Goal: Task Accomplishment & Management: Manage account settings

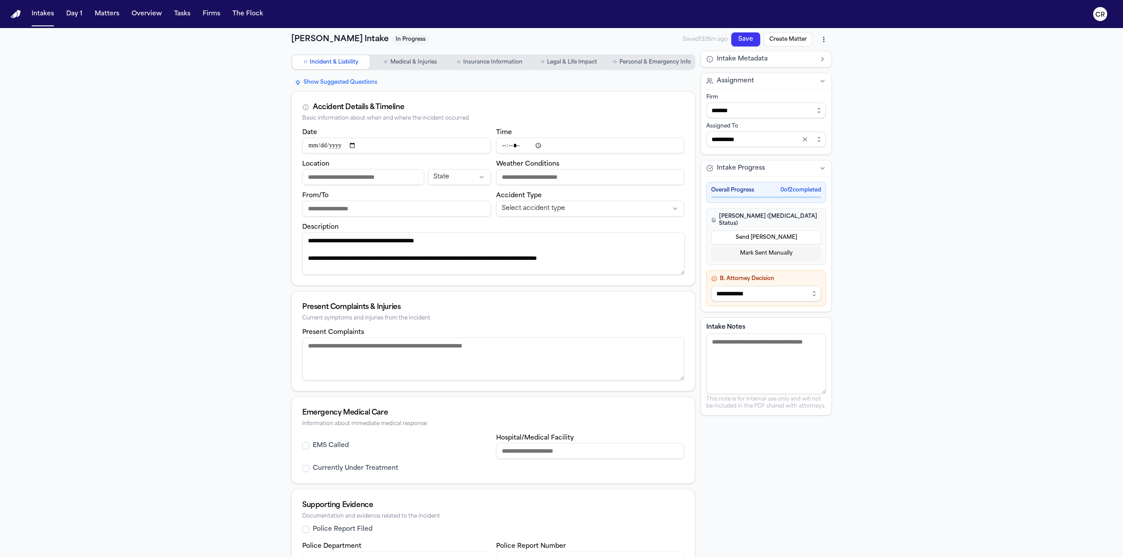
scroll to position [9, 0]
click at [239, 152] on div "**********" at bounding box center [561, 329] width 1123 height 603
click at [71, 18] on button "Day 1" at bounding box center [74, 14] width 23 height 16
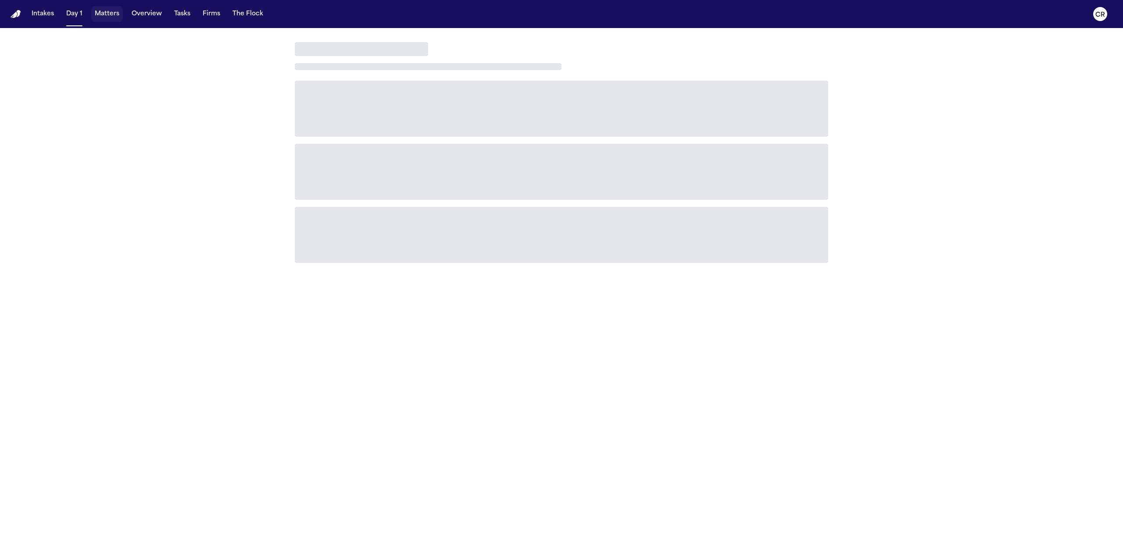
click at [114, 14] on button "Matters" at bounding box center [107, 14] width 32 height 16
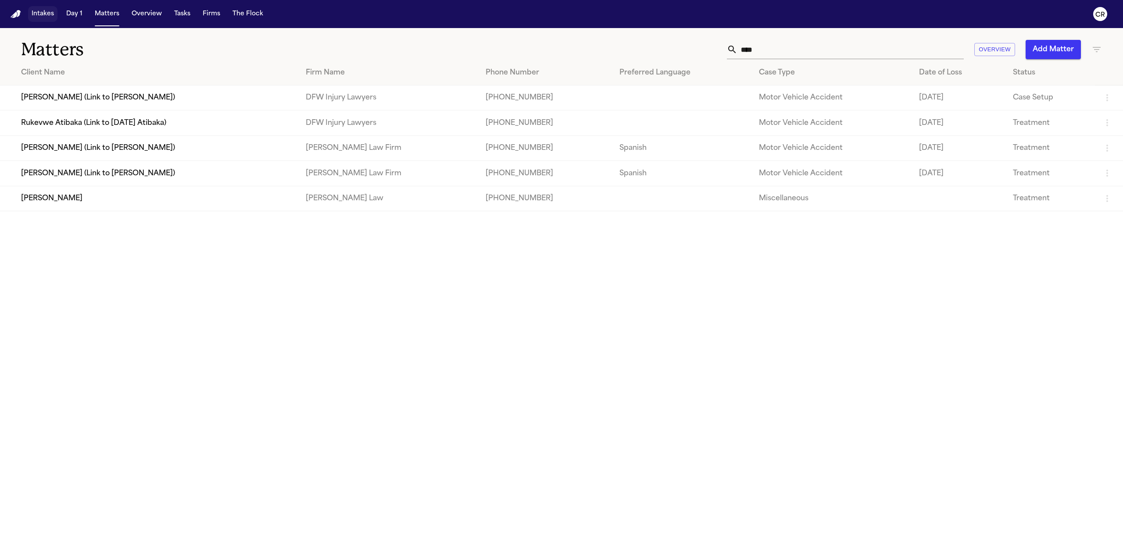
click at [36, 15] on button "Intakes" at bounding box center [42, 14] width 29 height 16
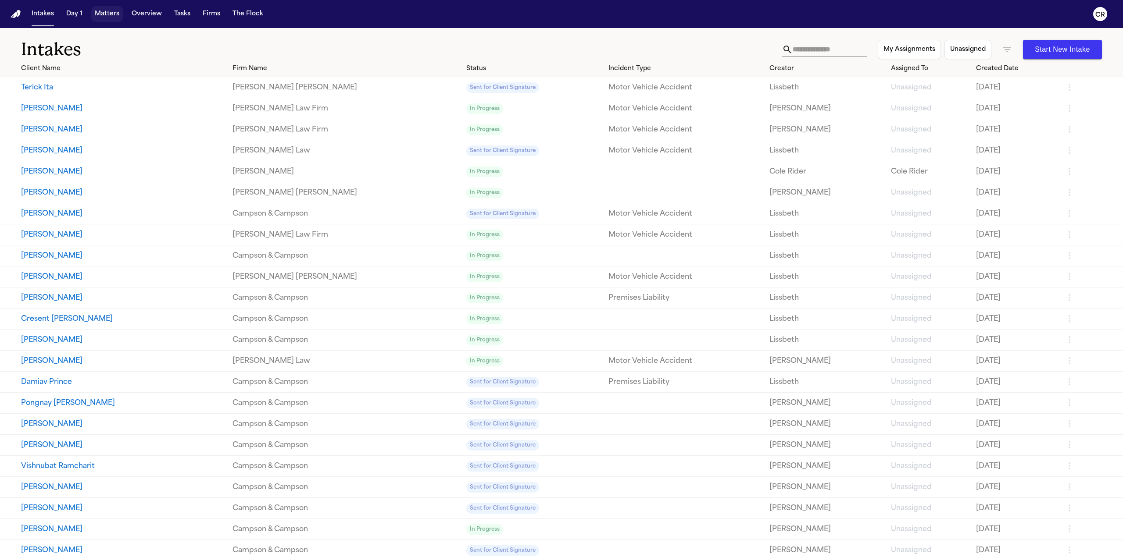
click at [111, 17] on button "Matters" at bounding box center [107, 14] width 32 height 16
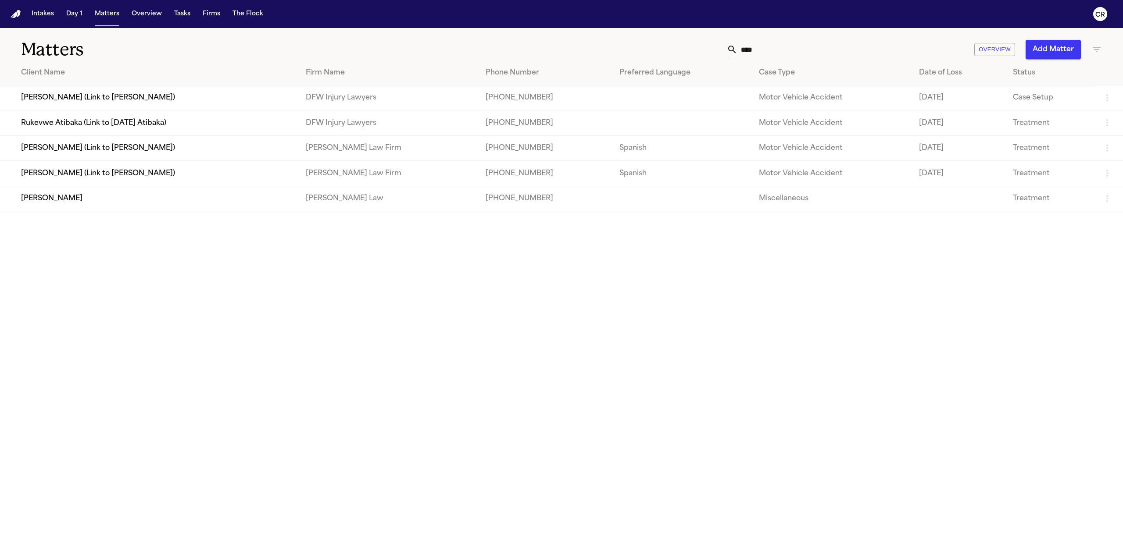
click at [785, 50] on input "****" at bounding box center [850, 49] width 226 height 19
click at [789, 50] on input "****" at bounding box center [850, 49] width 226 height 19
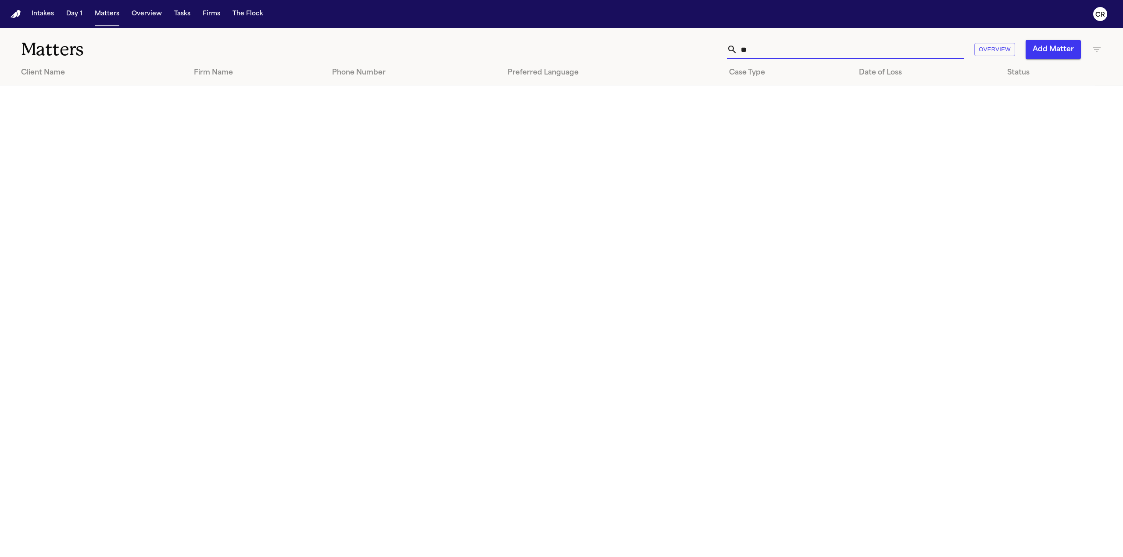
type input "*"
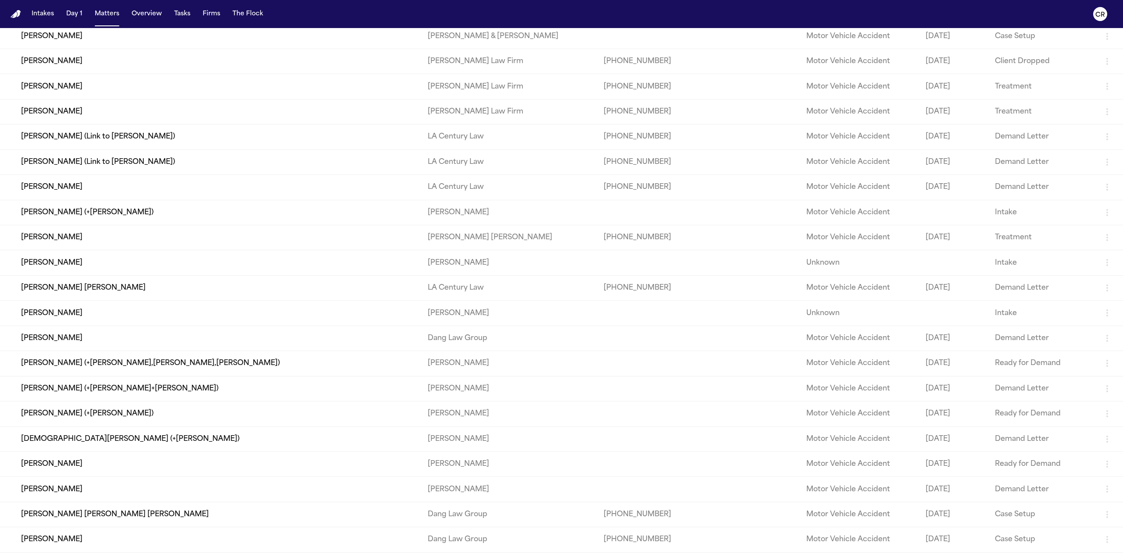
scroll to position [482, 0]
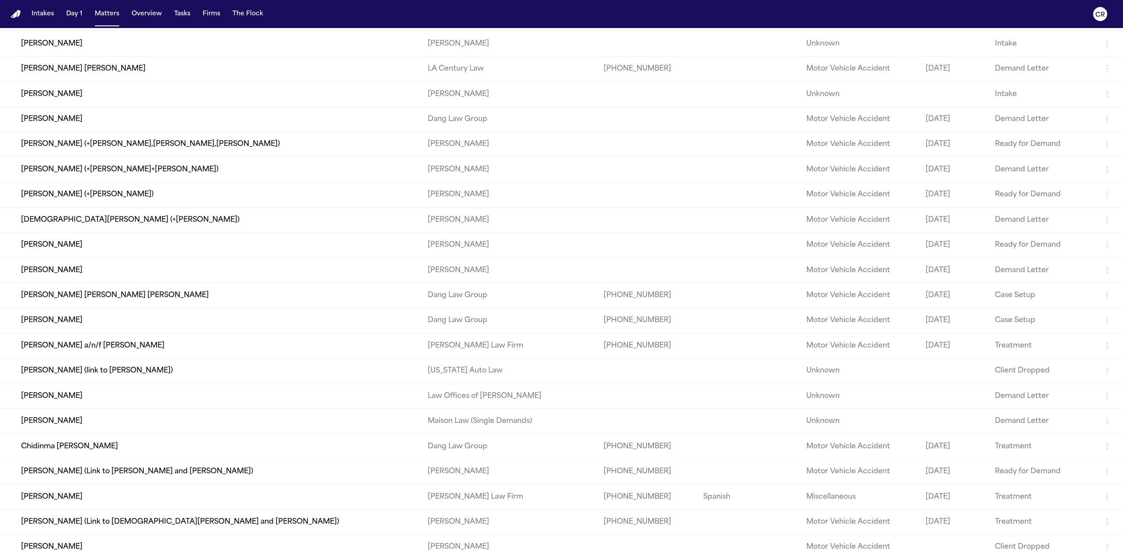
type input "****"
drag, startPoint x: 129, startPoint y: 314, endPoint x: 132, endPoint y: 307, distance: 8.3
drag, startPoint x: 132, startPoint y: 307, endPoint x: 10, endPoint y: 437, distance: 178.7
click at [10, 437] on td "Chidinma [PERSON_NAME]" at bounding box center [210, 446] width 421 height 25
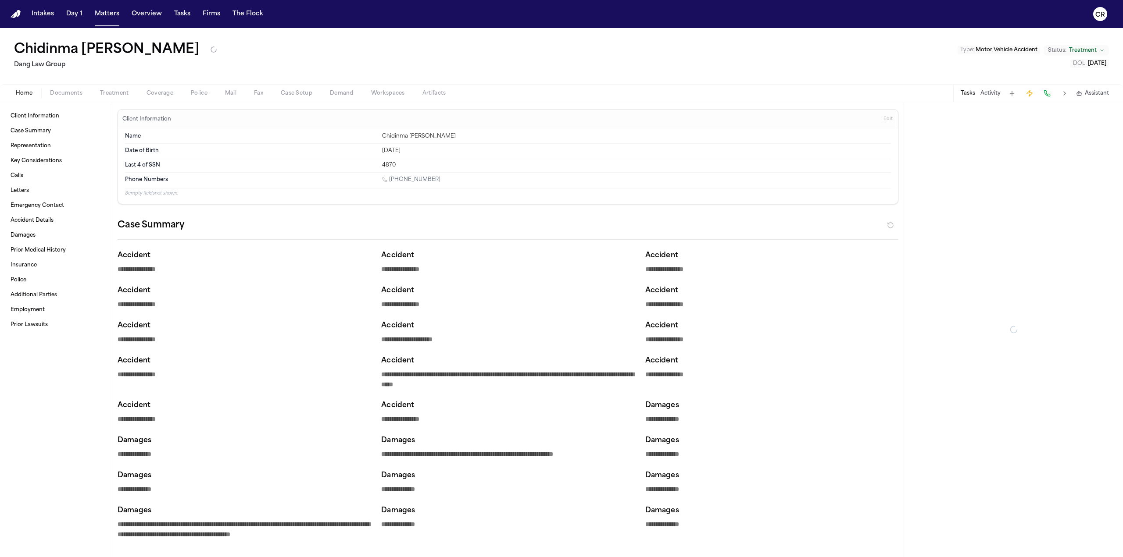
type textarea "*"
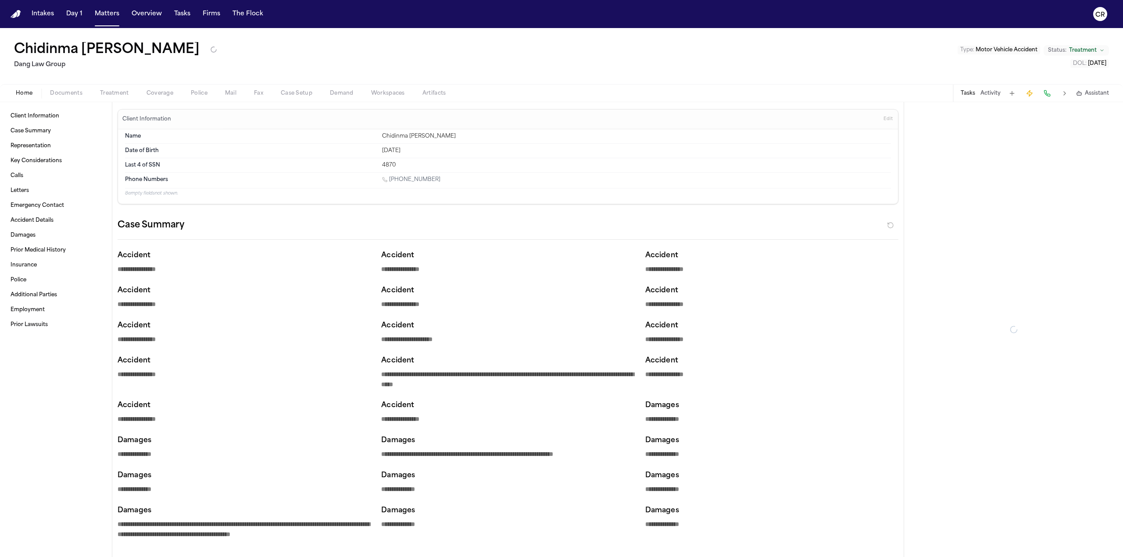
type textarea "*"
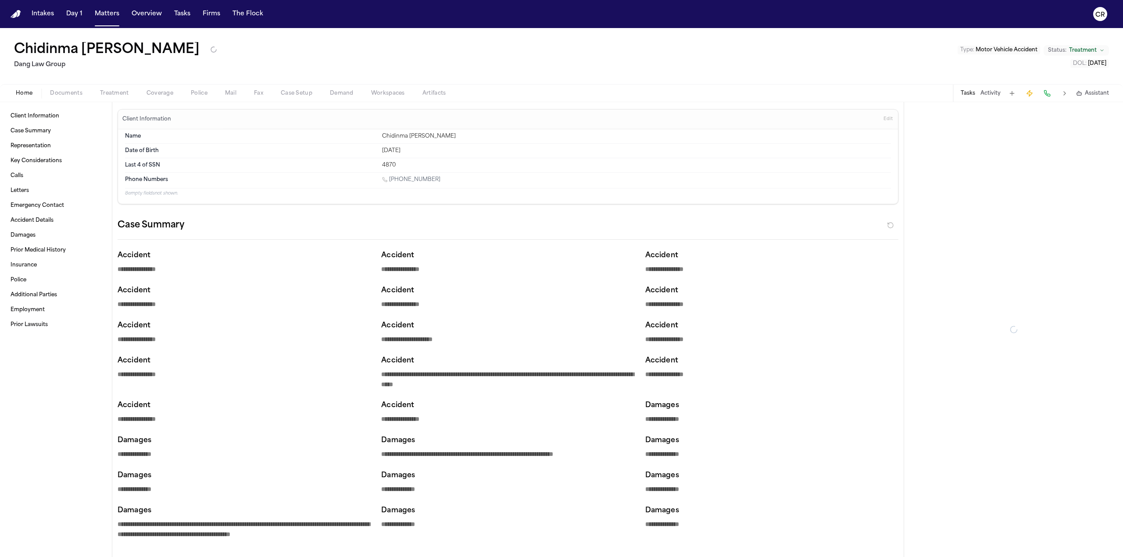
type textarea "*"
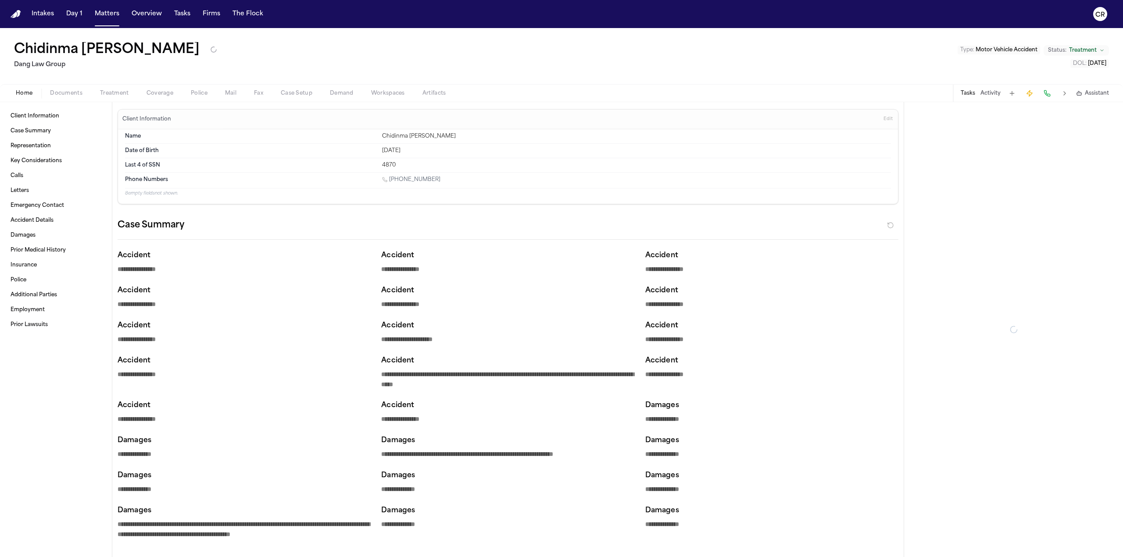
type textarea "*"
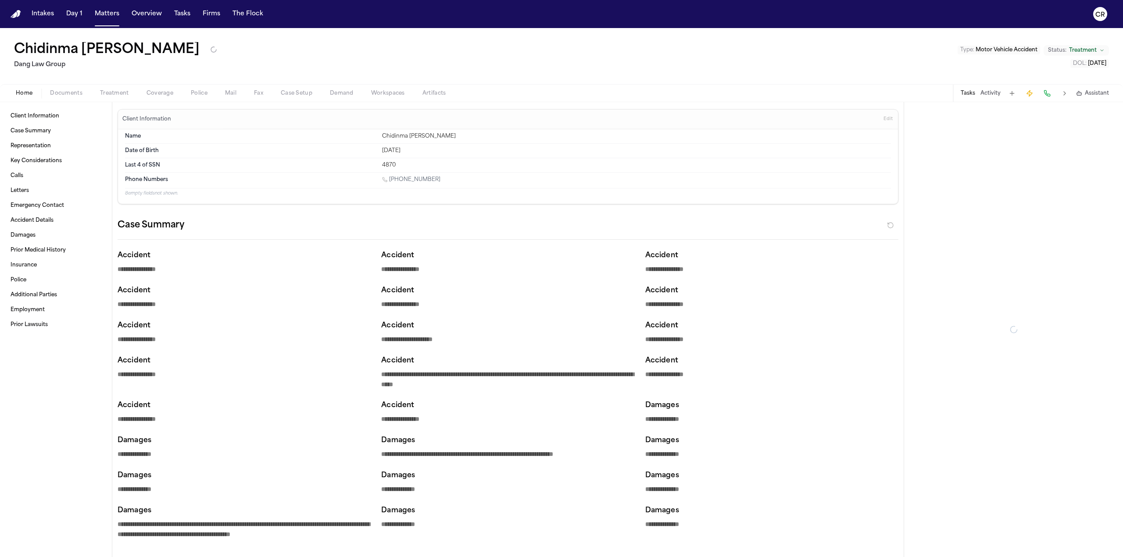
type textarea "*"
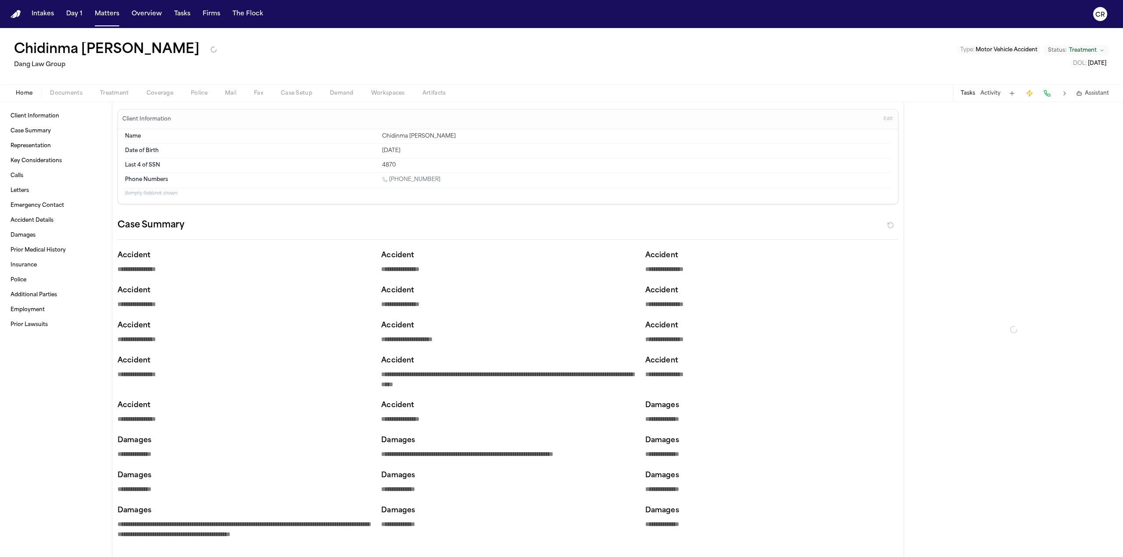
type textarea "*"
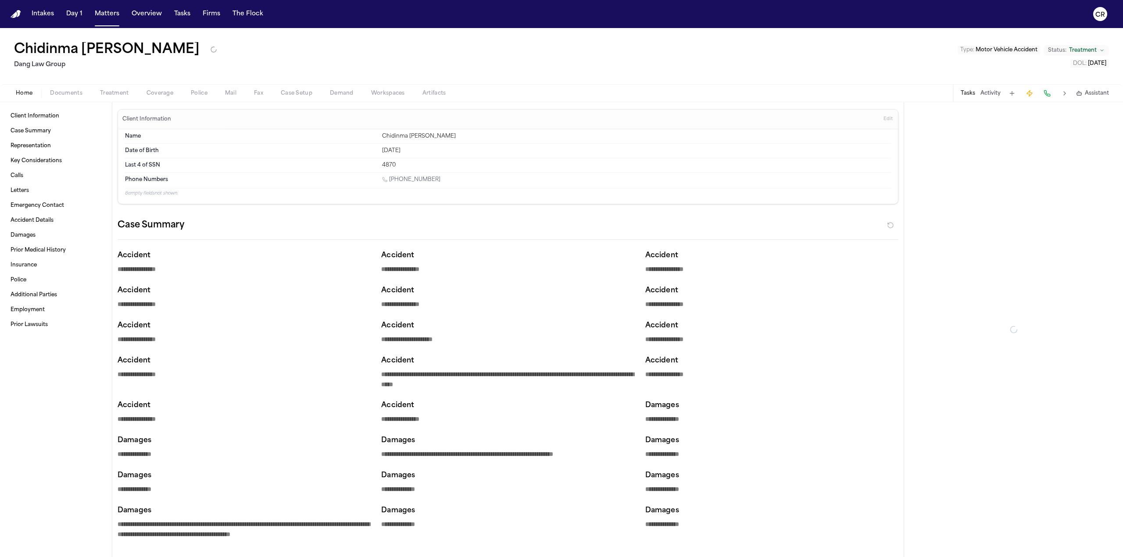
type textarea "*"
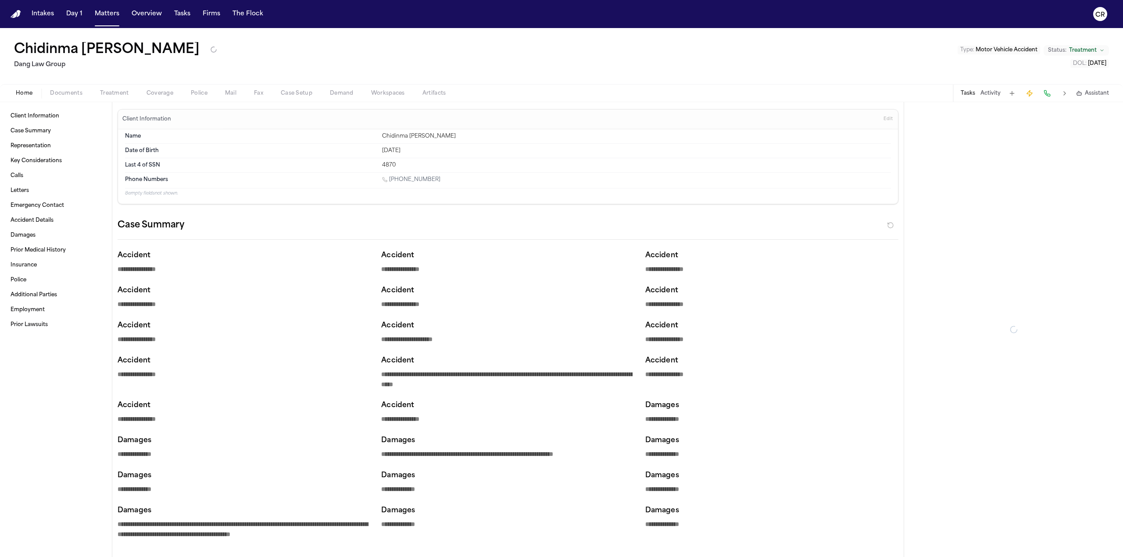
type textarea "*"
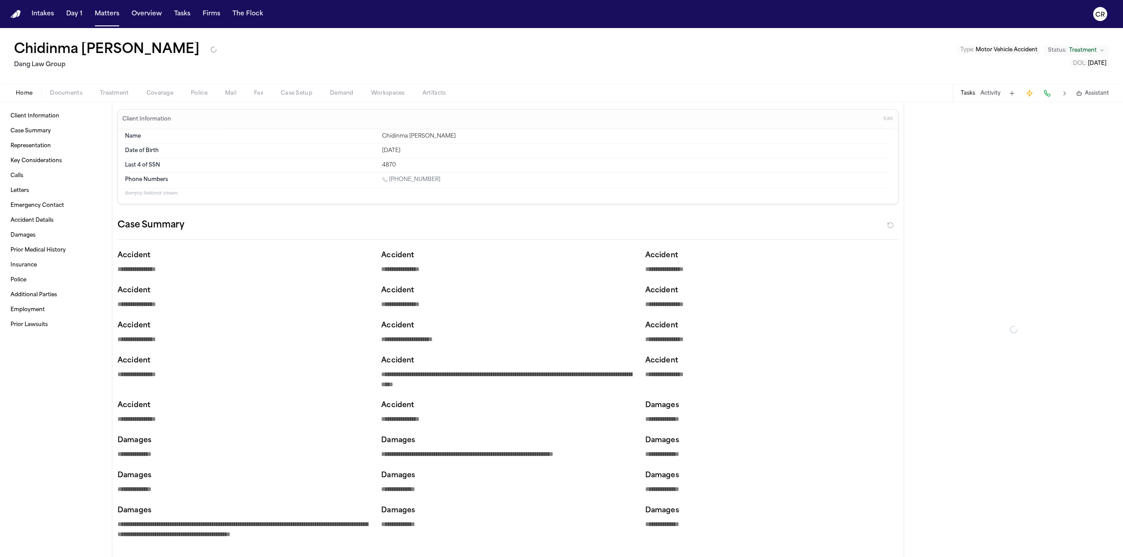
type textarea "*"
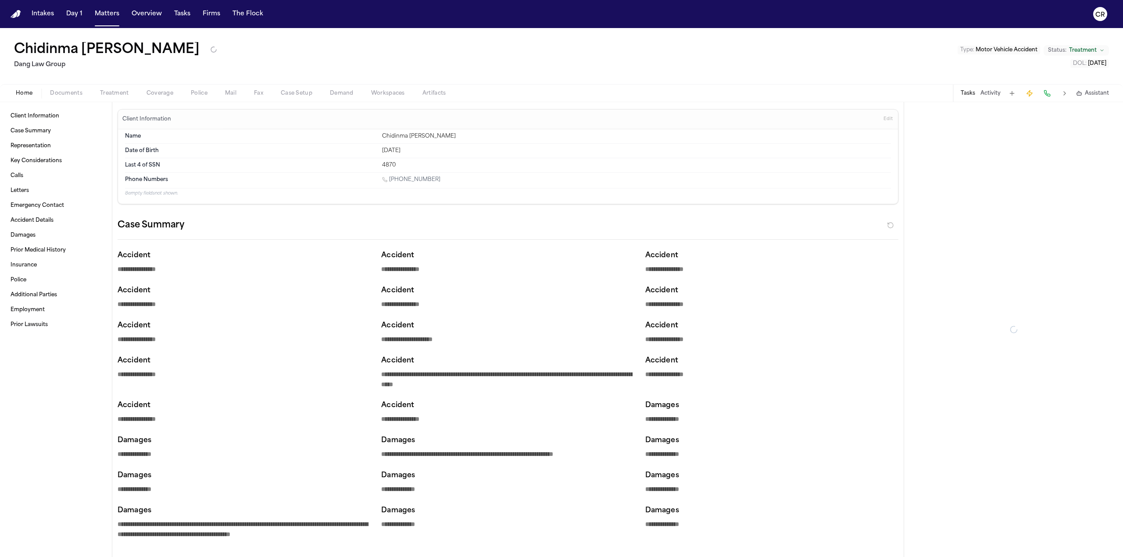
type textarea "*"
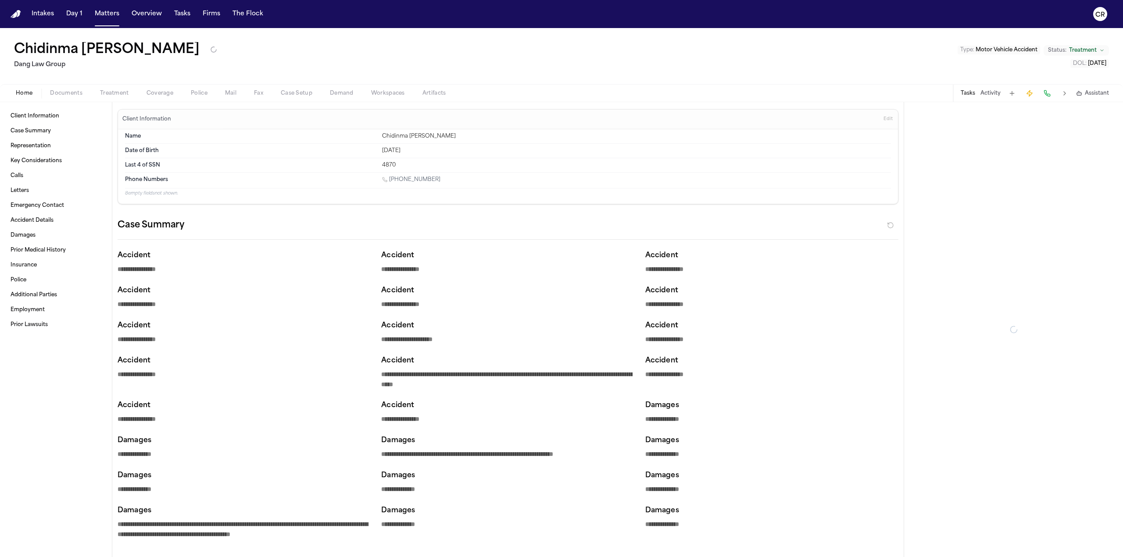
type textarea "*"
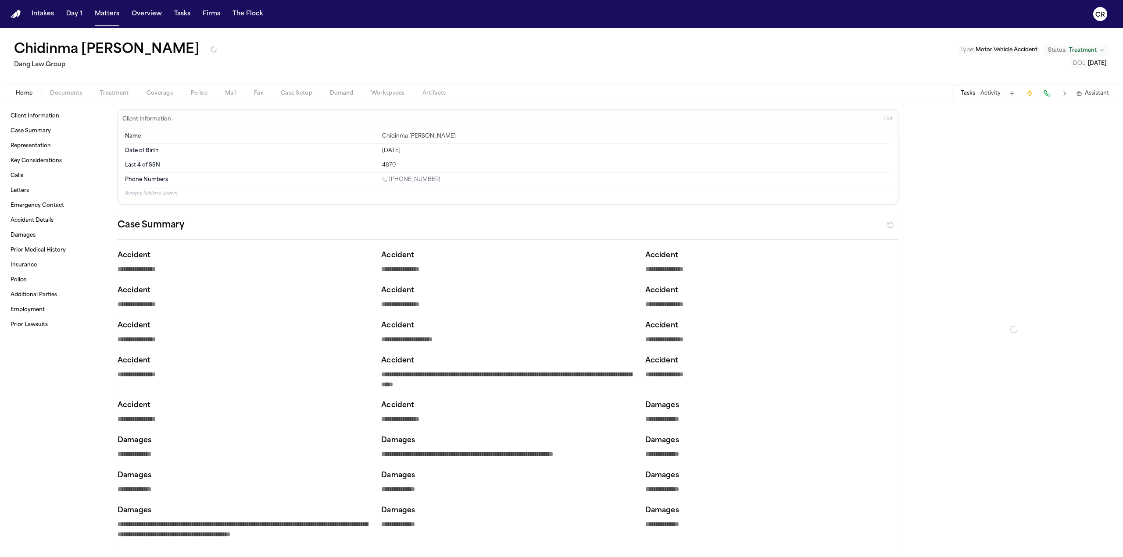
type textarea "*"
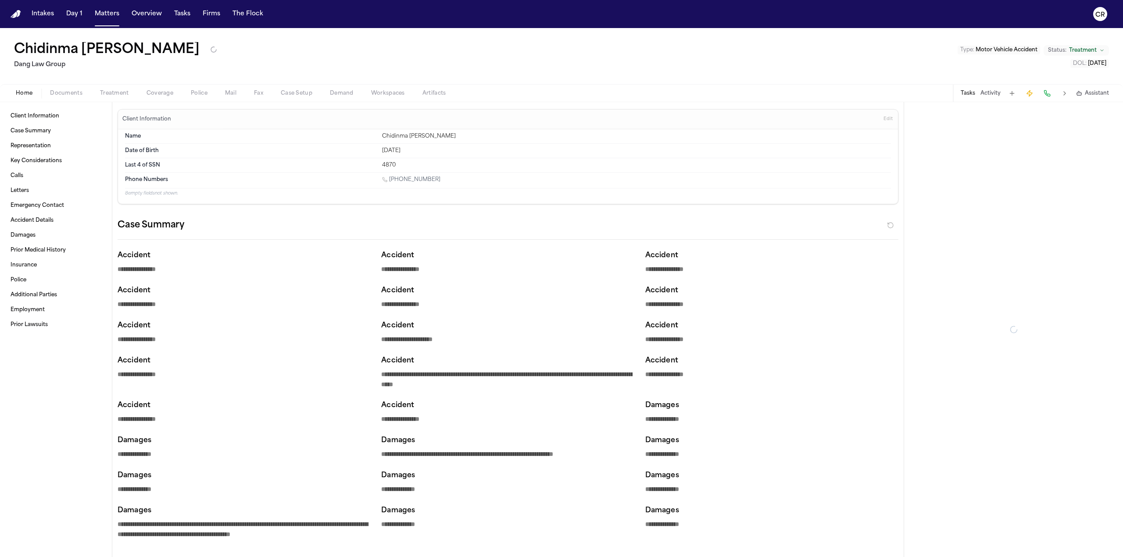
type textarea "*"
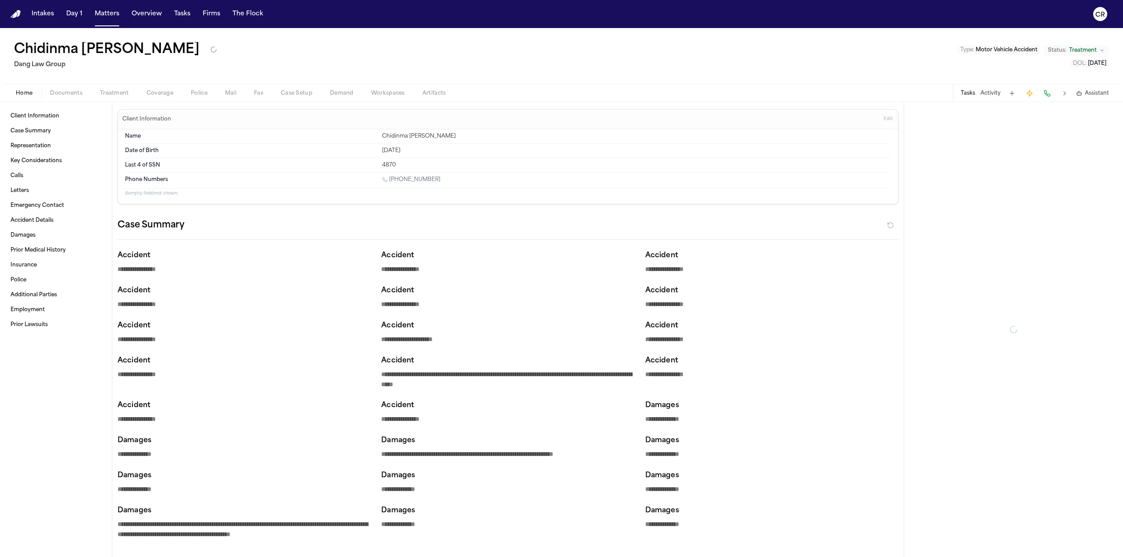
type textarea "*"
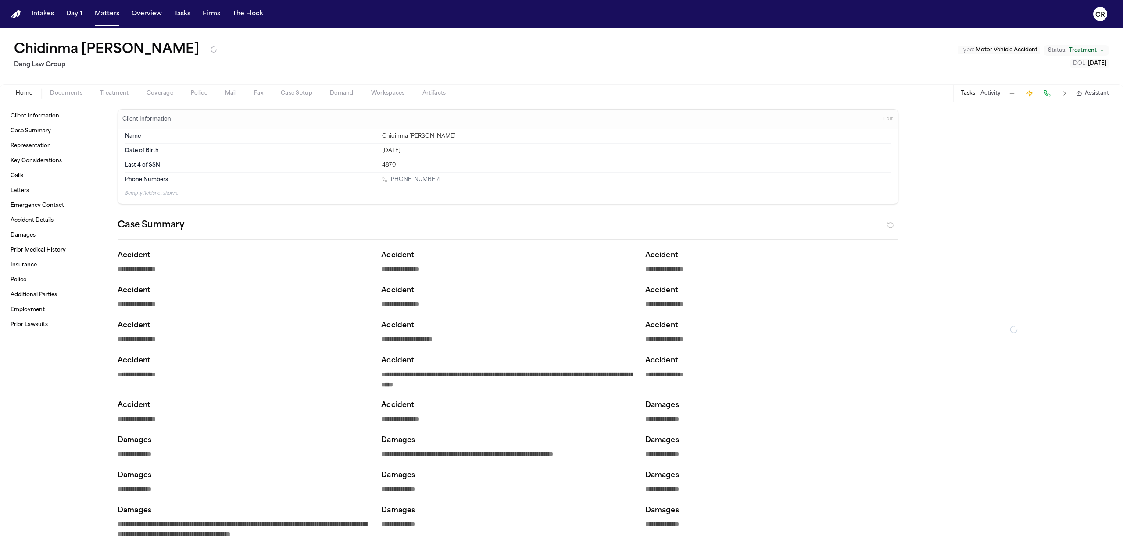
type textarea "*"
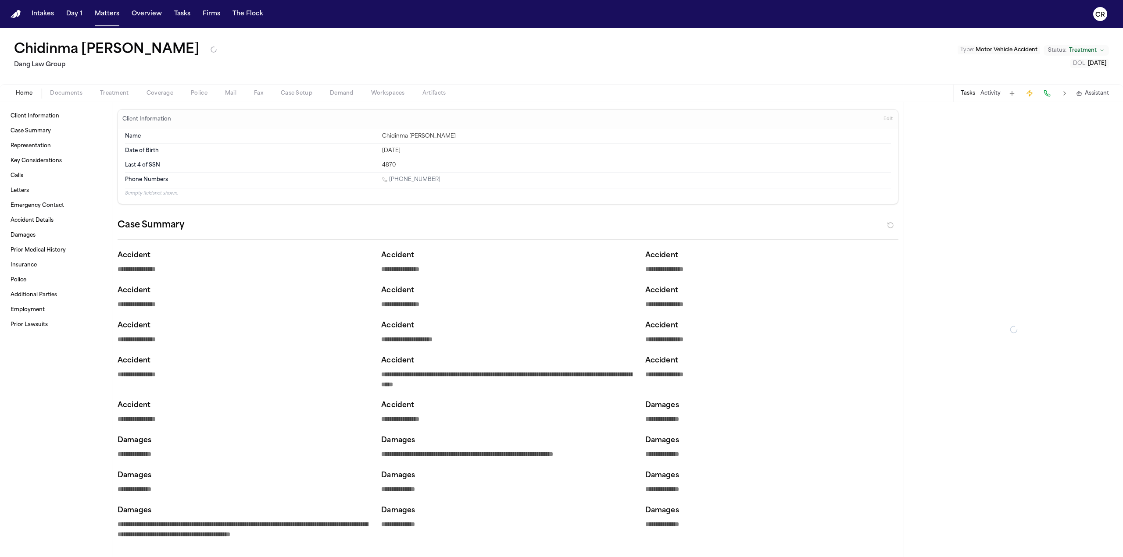
type textarea "*"
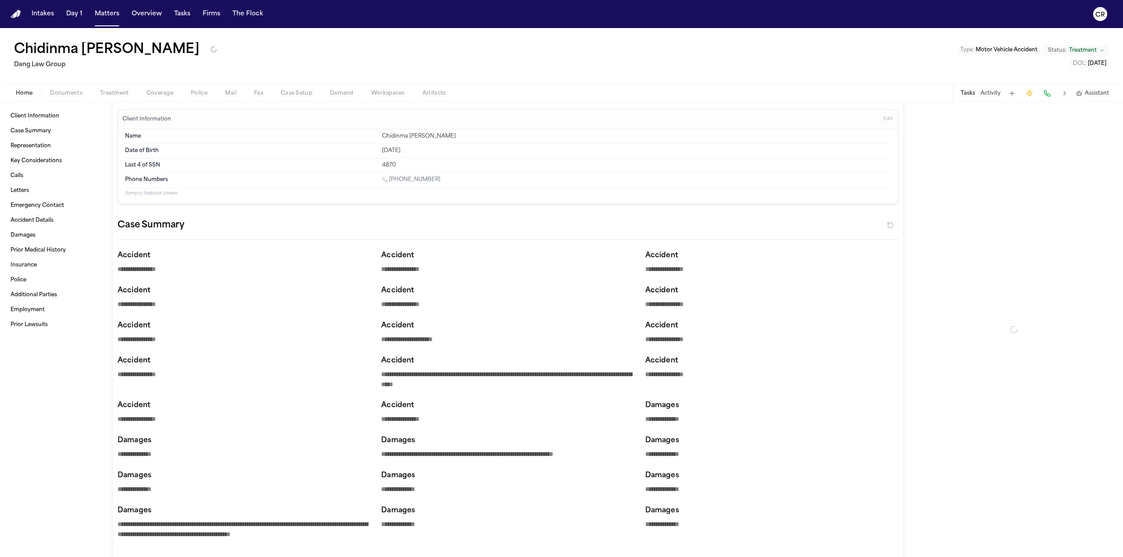
type textarea "*"
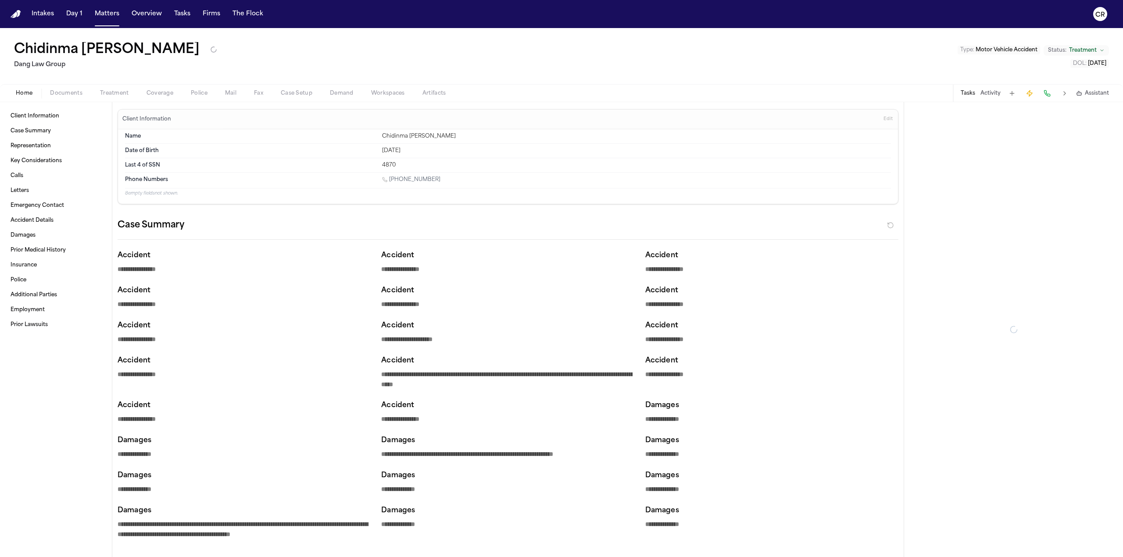
type textarea "*"
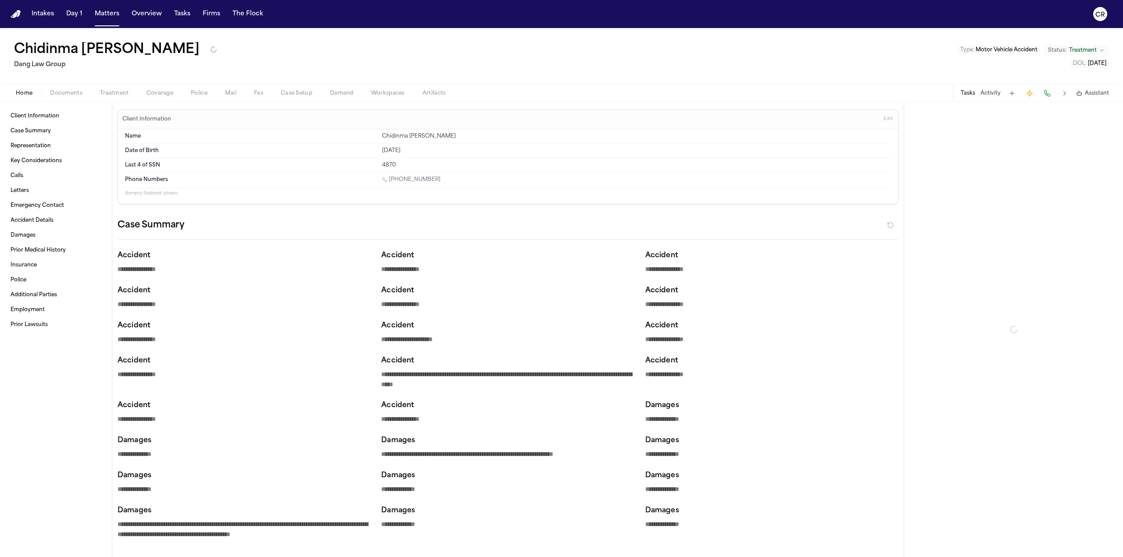
type textarea "*"
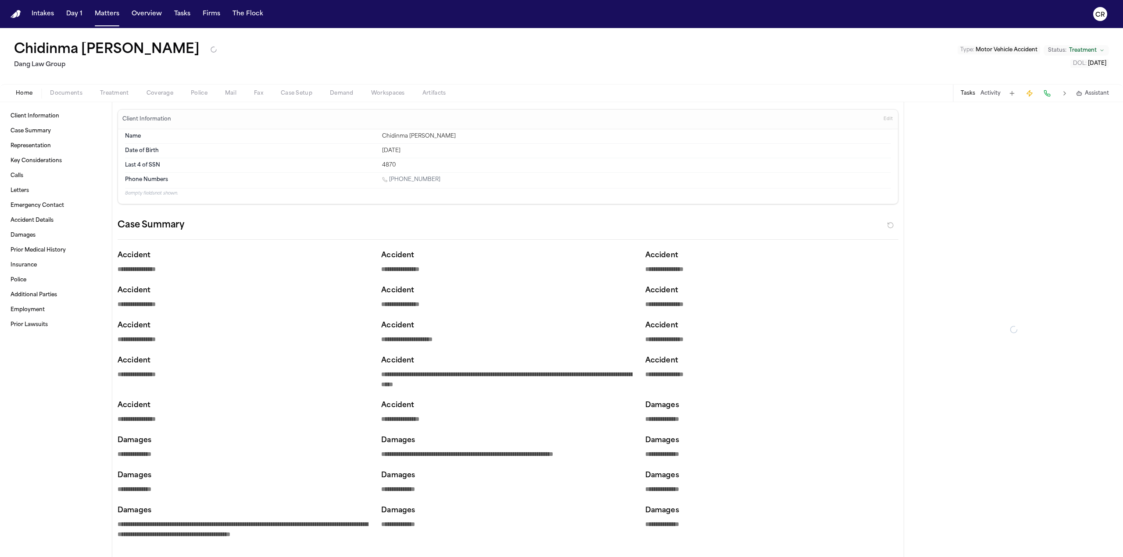
type textarea "*"
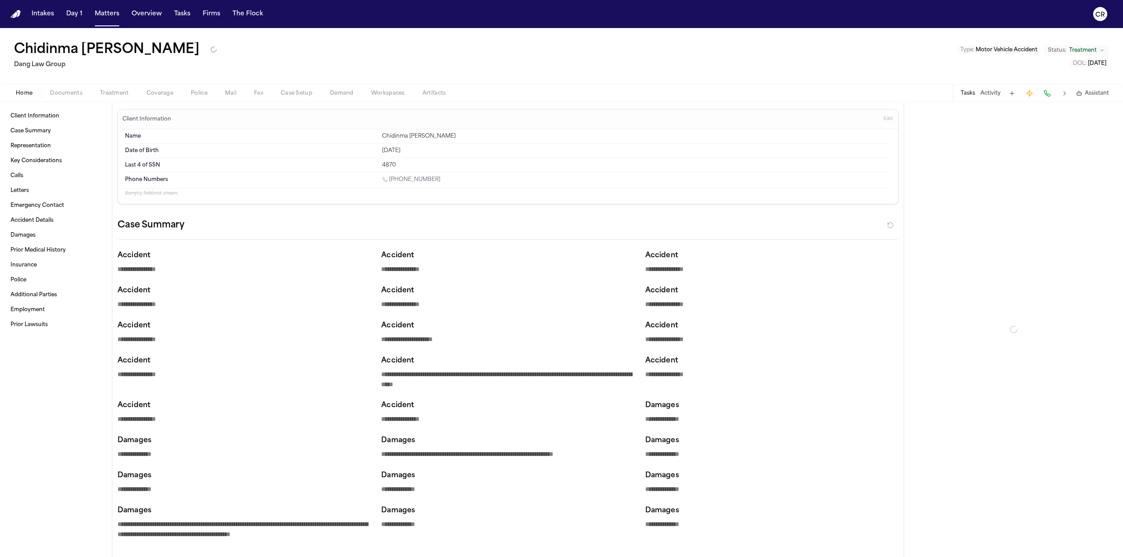
type textarea "*"
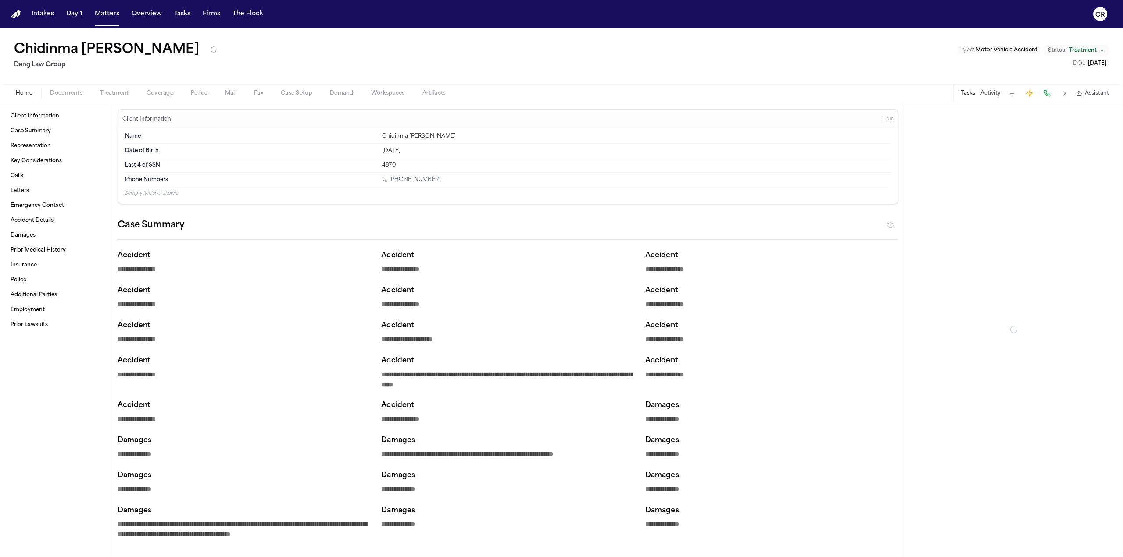
type textarea "*"
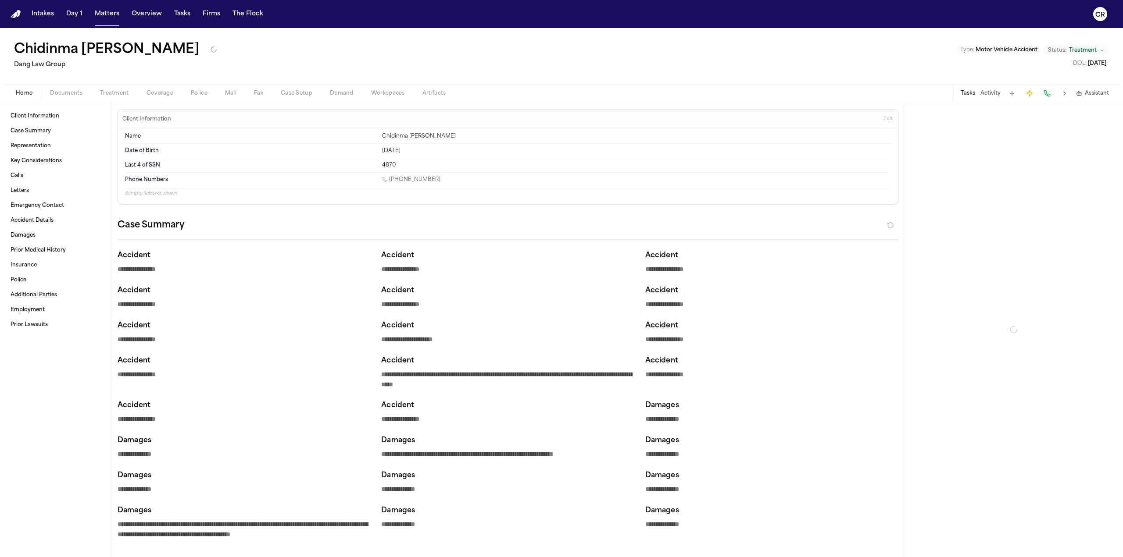
type textarea "*"
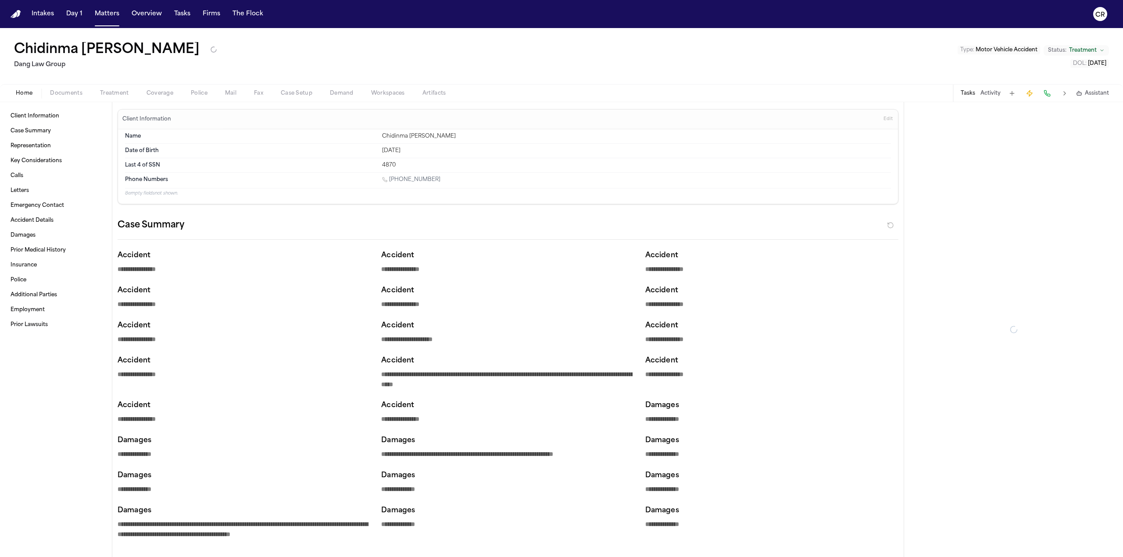
type textarea "*"
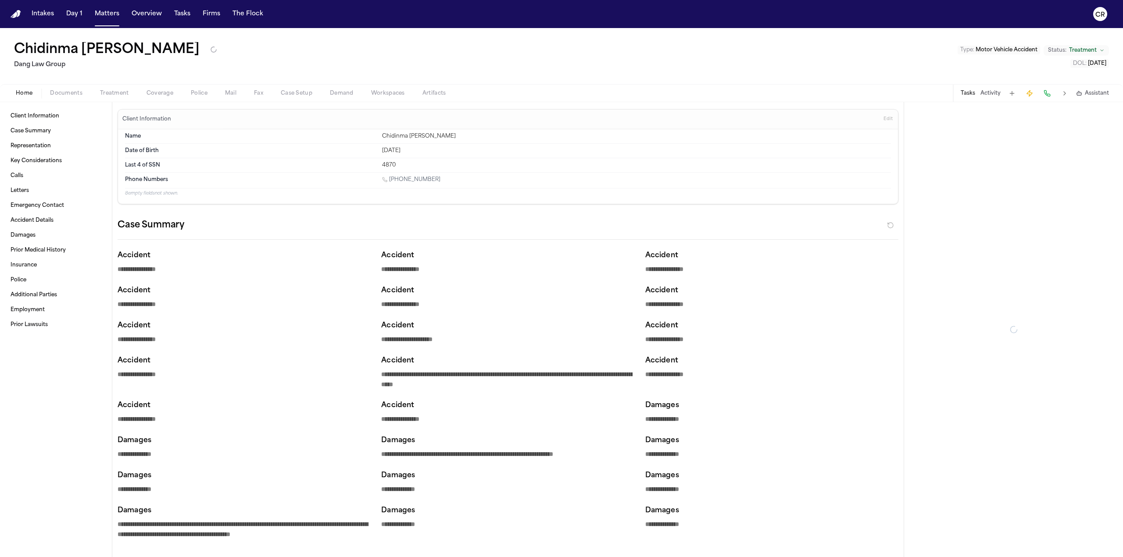
type textarea "*"
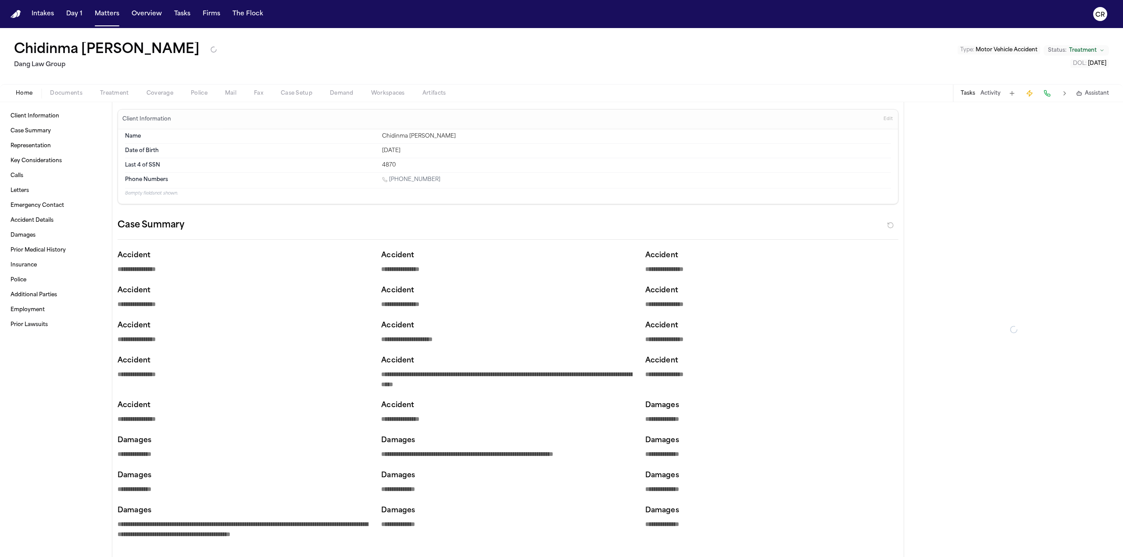
type textarea "*"
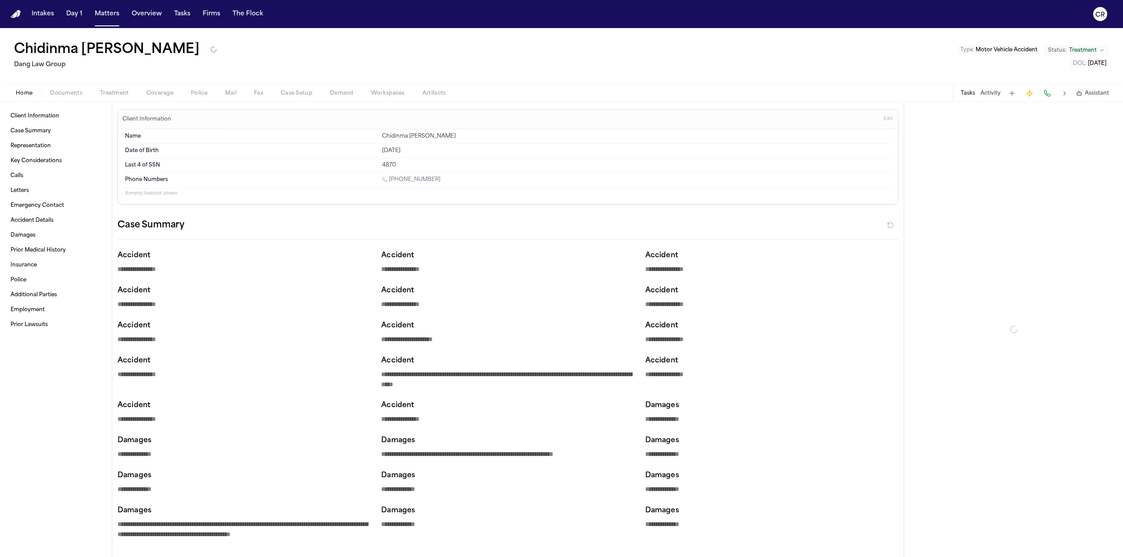
type textarea "*"
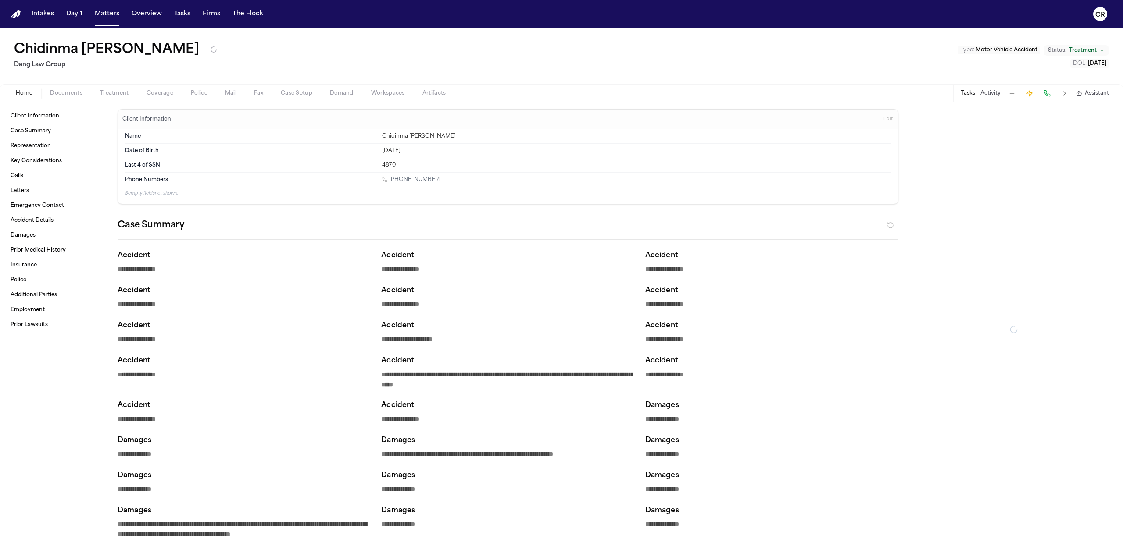
type textarea "*"
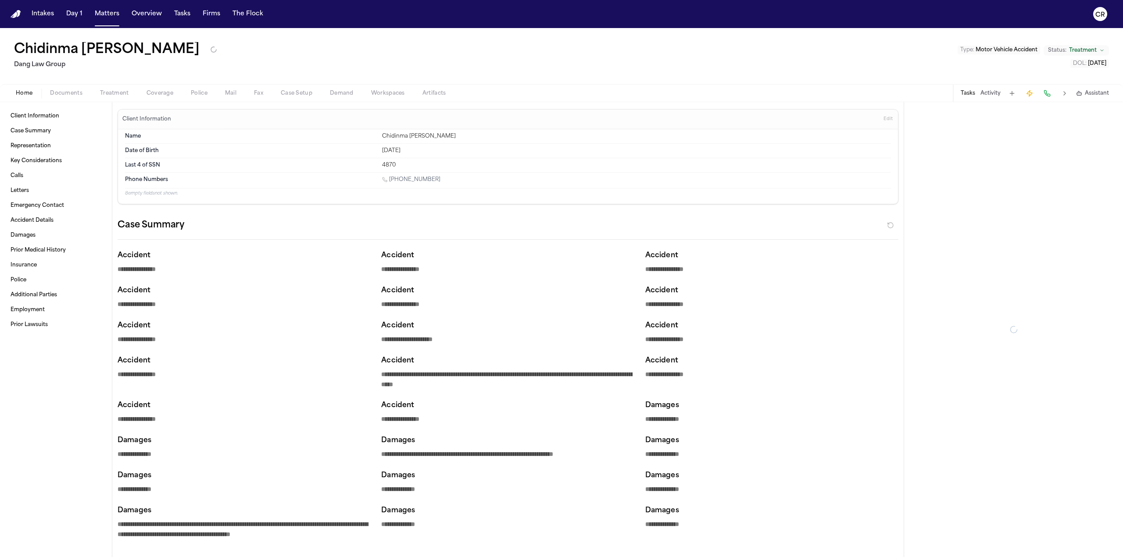
type textarea "*"
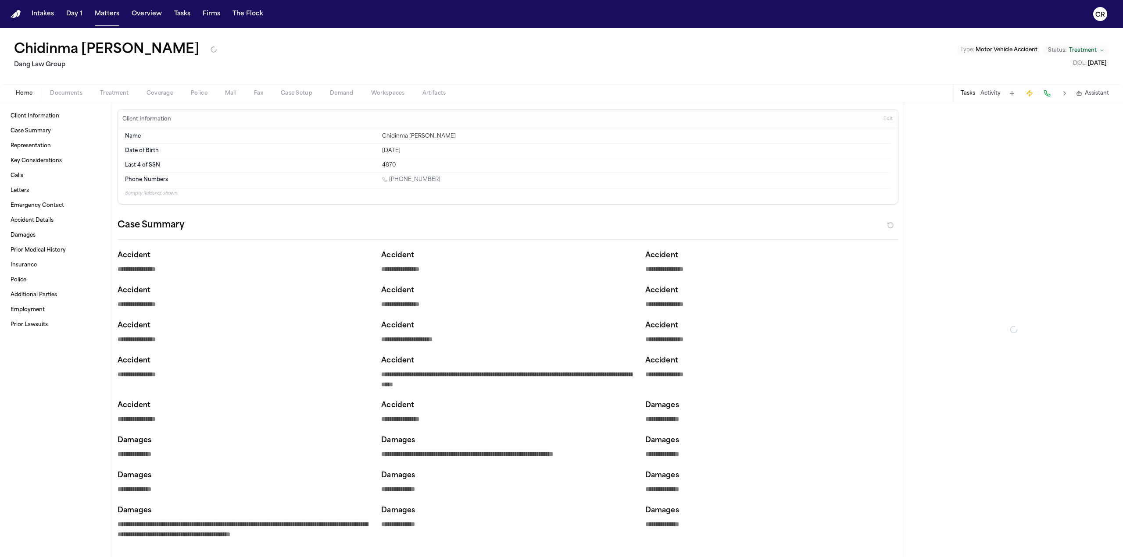
type textarea "*"
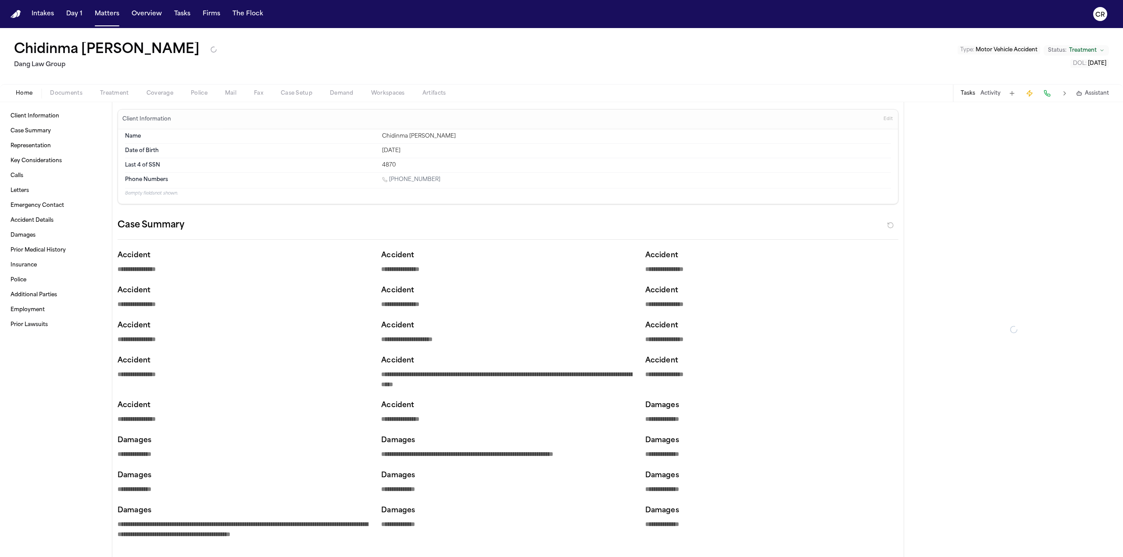
type textarea "*"
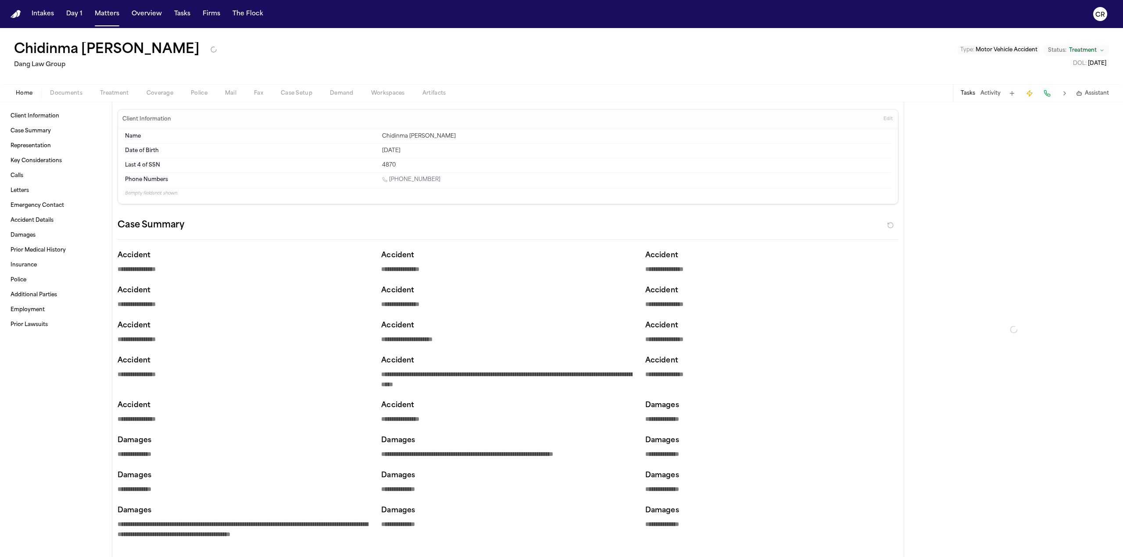
type textarea "*"
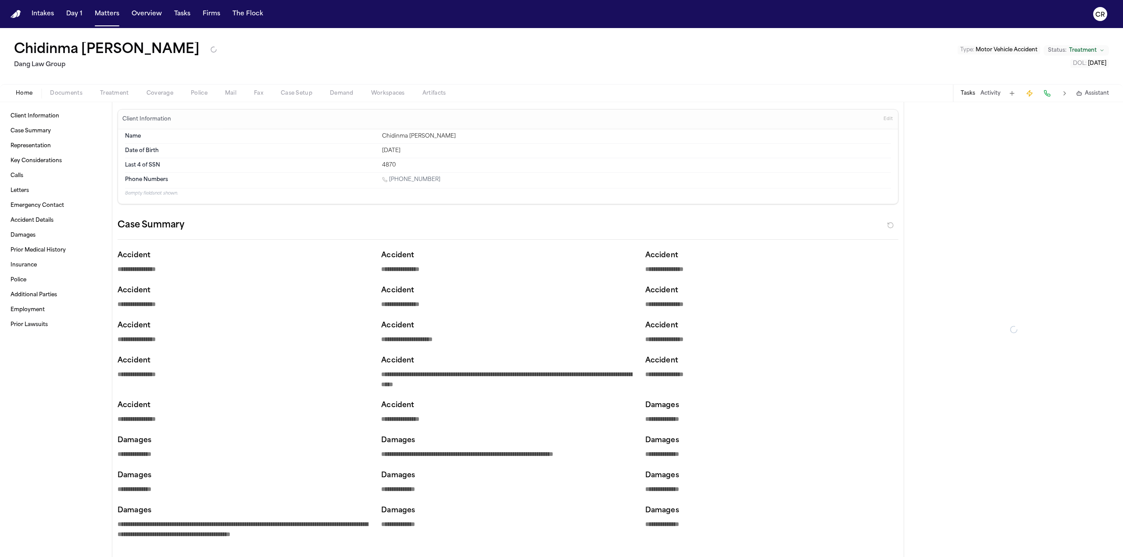
type textarea "*"
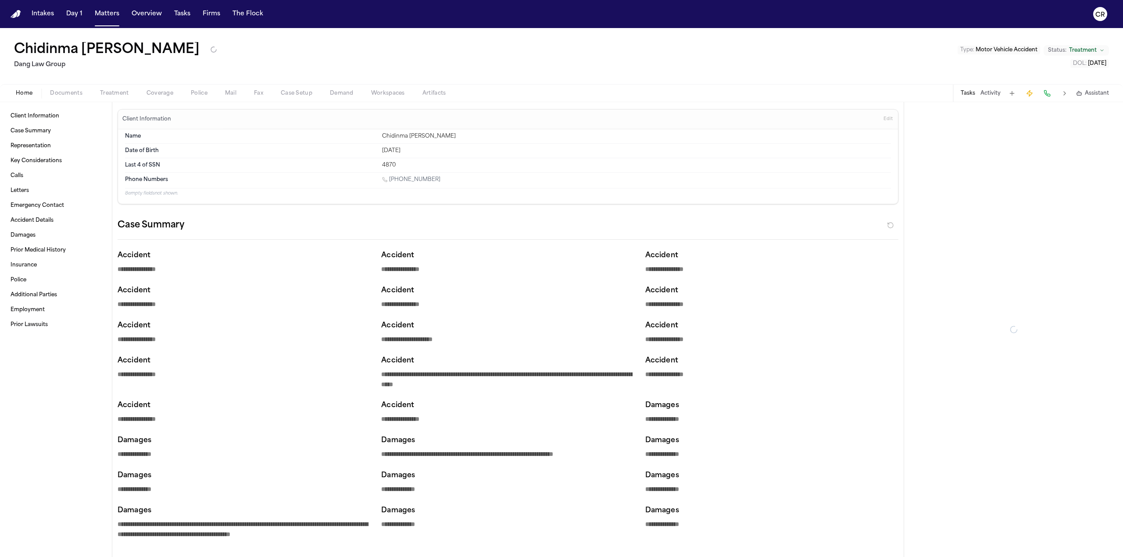
type textarea "*"
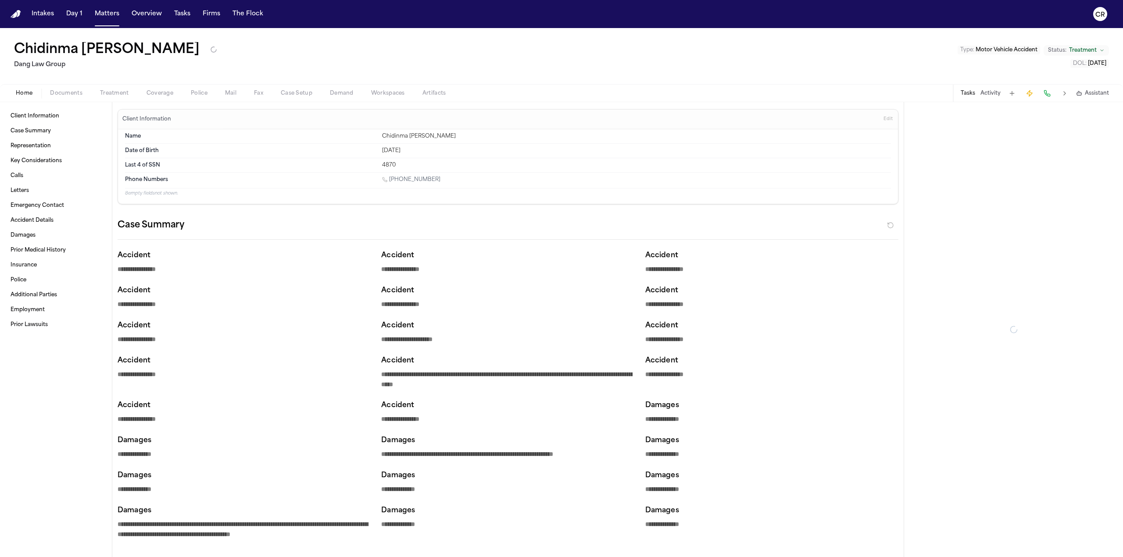
type textarea "*"
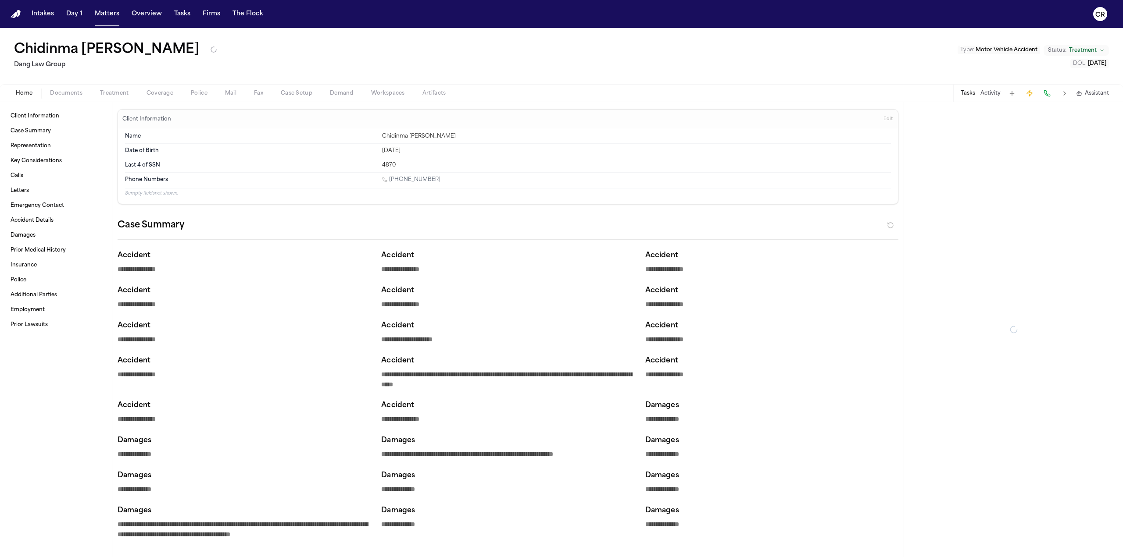
type textarea "*"
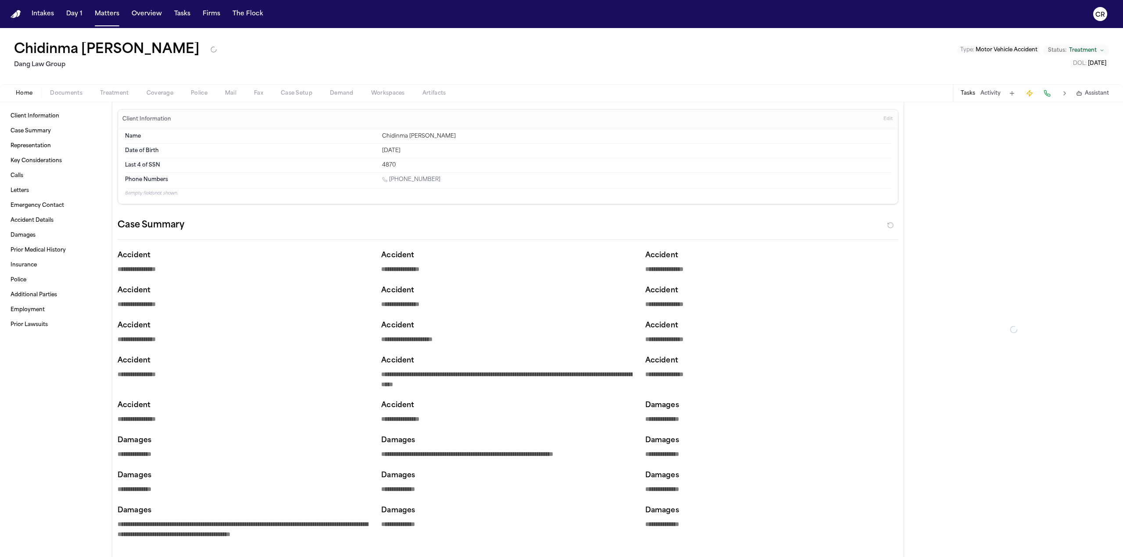
type textarea "*"
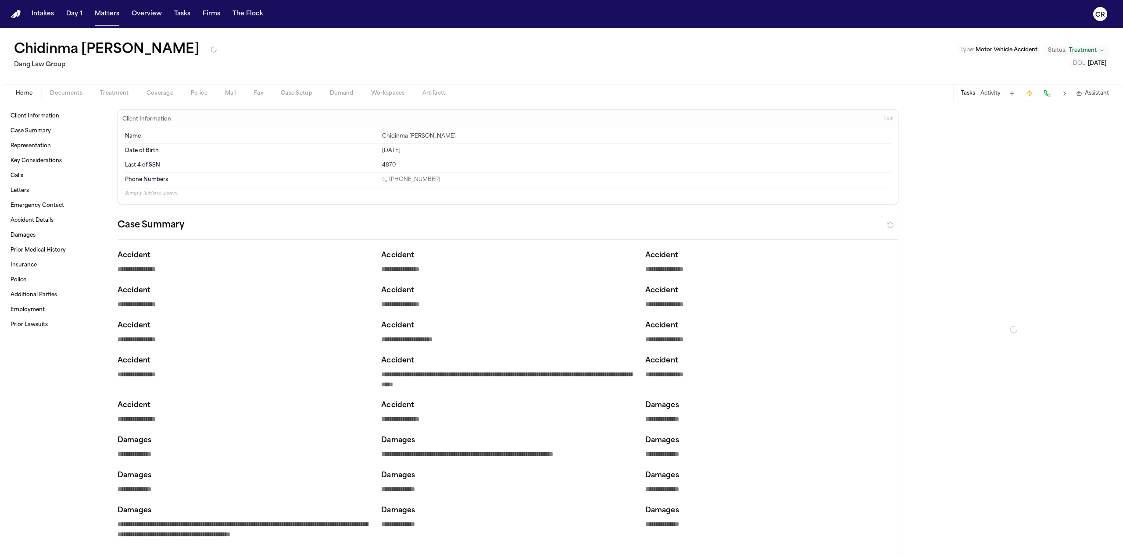
type textarea "*"
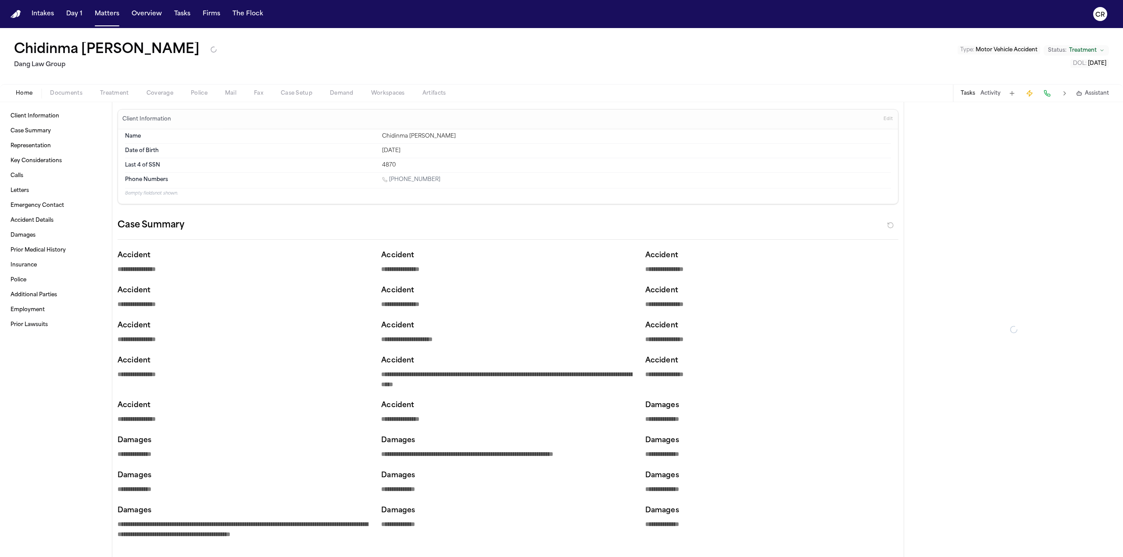
type textarea "*"
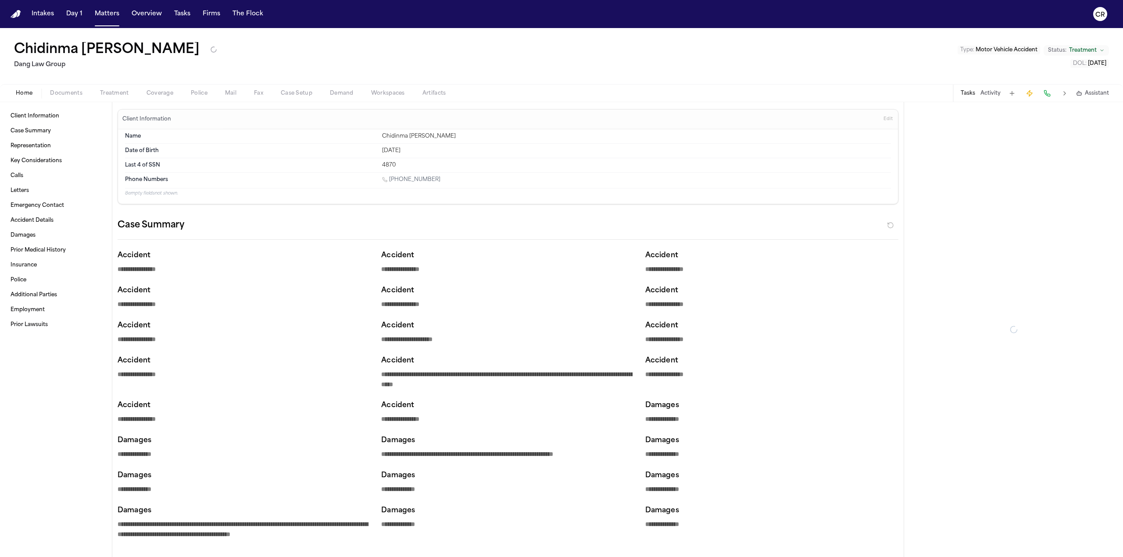
type textarea "*"
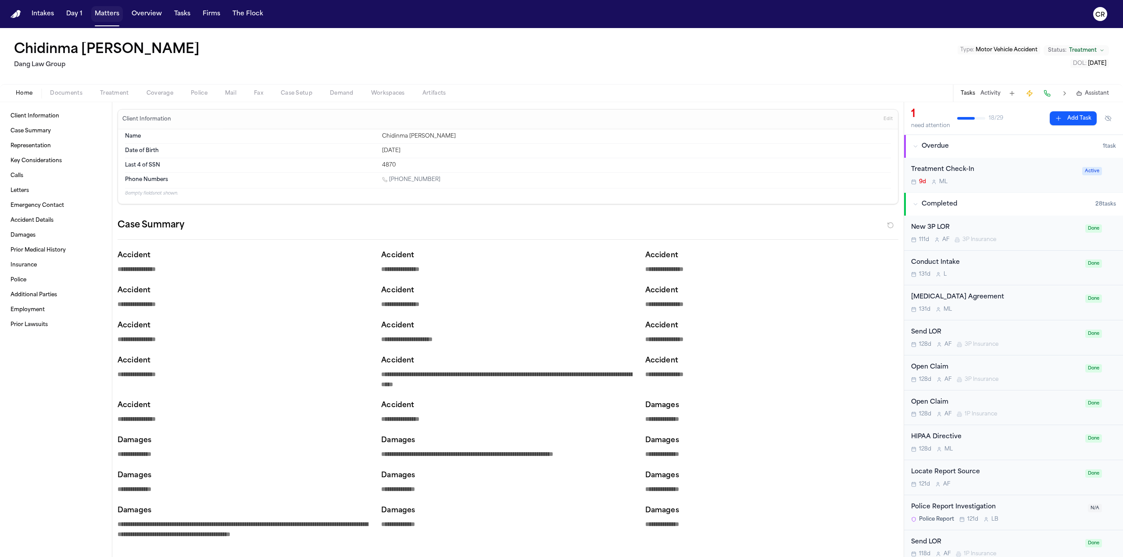
click at [111, 16] on button "Matters" at bounding box center [107, 14] width 32 height 16
